Goal: Information Seeking & Learning: Learn about a topic

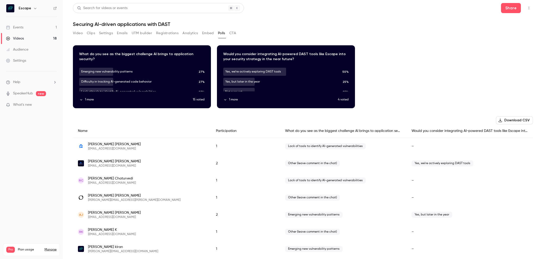
click at [42, 26] on link "Events 1" at bounding box center [31, 27] width 63 height 11
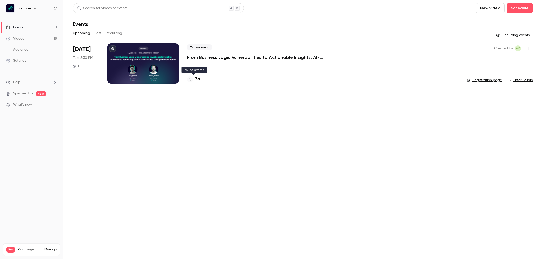
click at [197, 81] on h4 "36" at bounding box center [197, 79] width 5 height 7
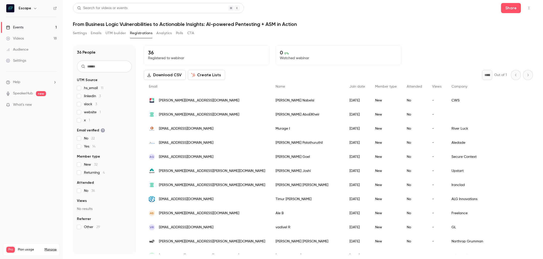
click at [194, 20] on header "Search for videos or events Share From Business Logic Vulnerabilities to Action…" at bounding box center [303, 15] width 460 height 24
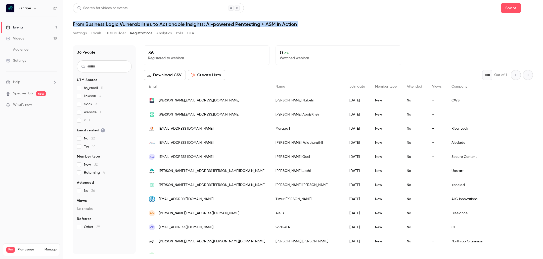
copy div "From Business Logic Vulnerabilities to Actionable Insights: AI-powered Pentesti…"
